Goal: Navigation & Orientation: Find specific page/section

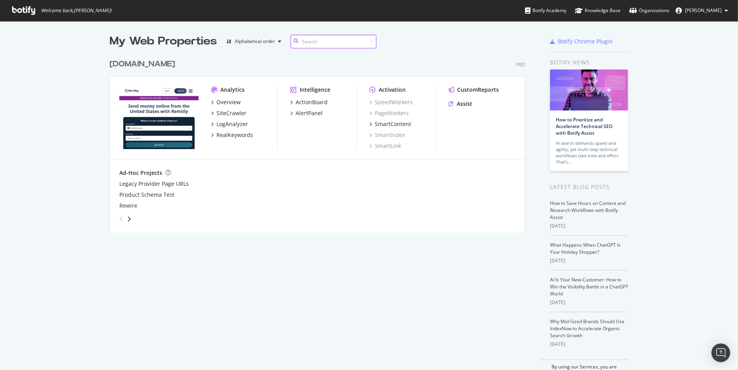
scroll to position [177, 415]
click at [223, 102] on div "Overview" at bounding box center [228, 102] width 24 height 8
